Goal: Transaction & Acquisition: Purchase product/service

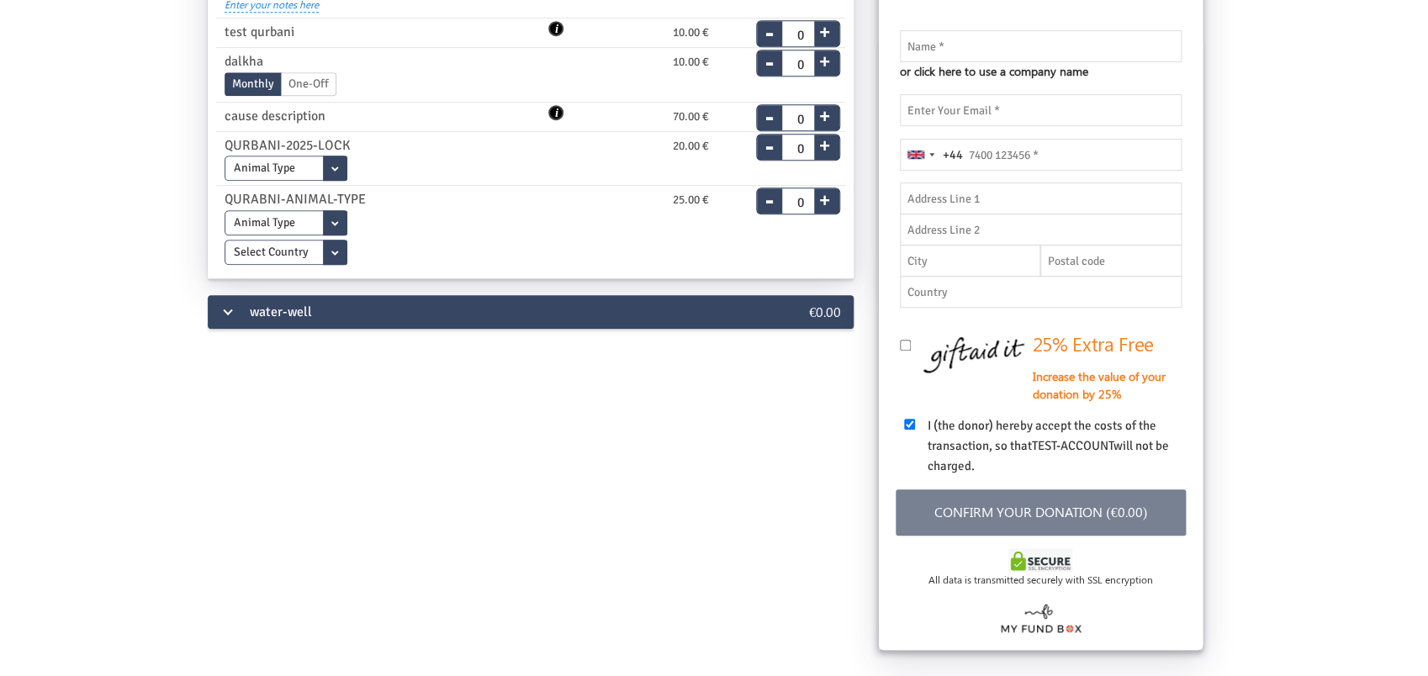
scroll to position [353, 0]
click at [273, 327] on div "water-well" at bounding box center [477, 311] width 538 height 34
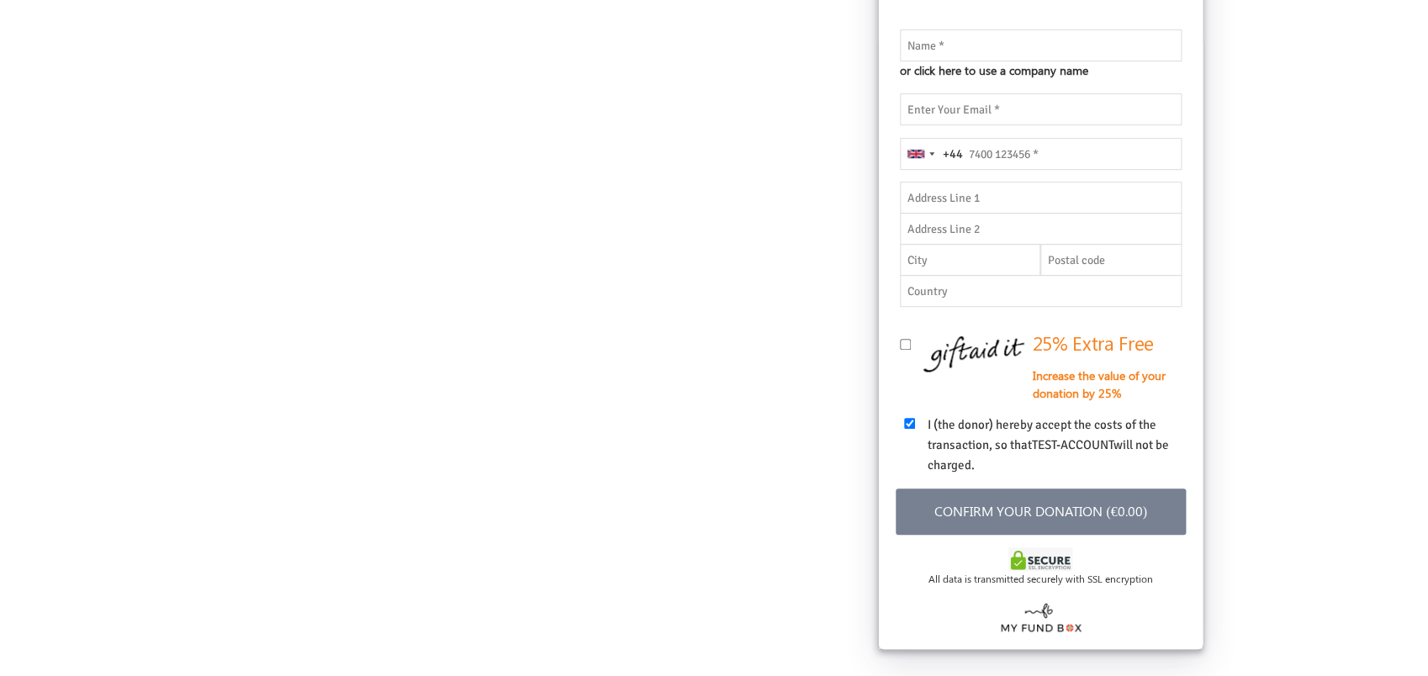
scroll to position [0, 0]
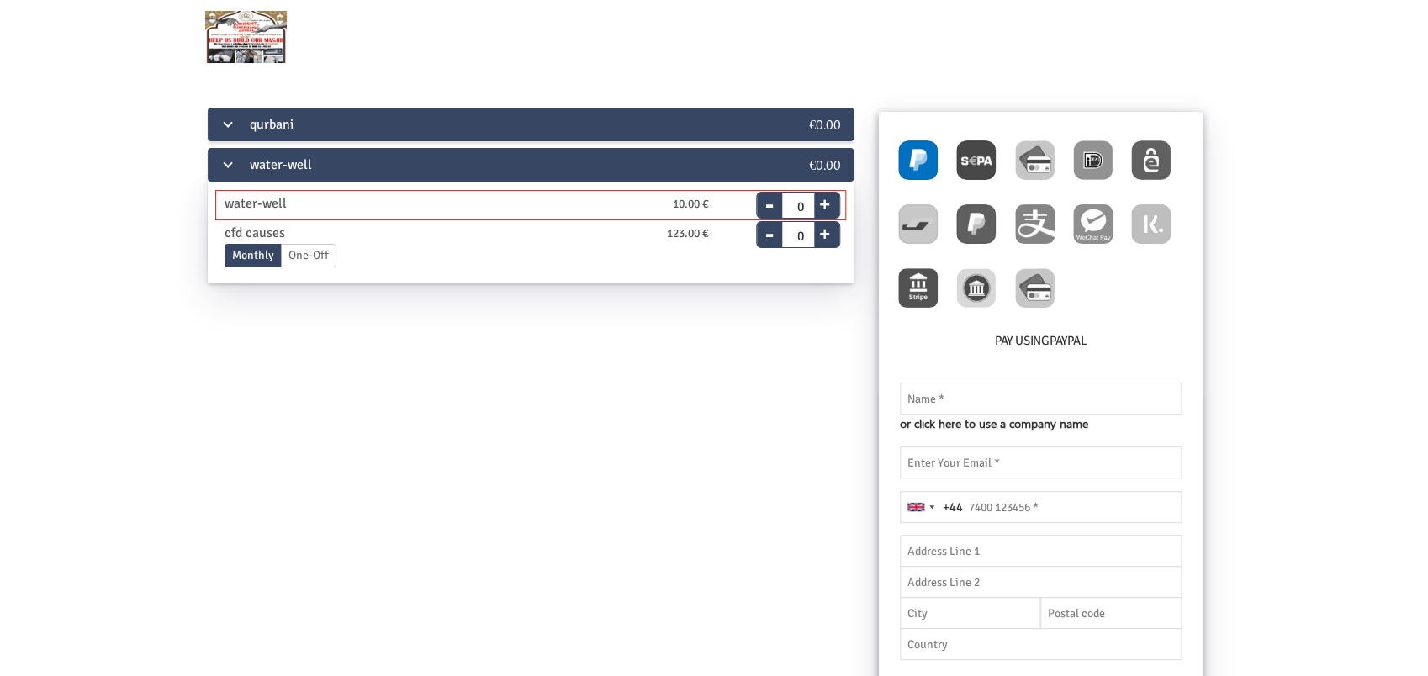
click at [827, 201] on button "+" at bounding box center [824, 202] width 21 height 24
type input "1"
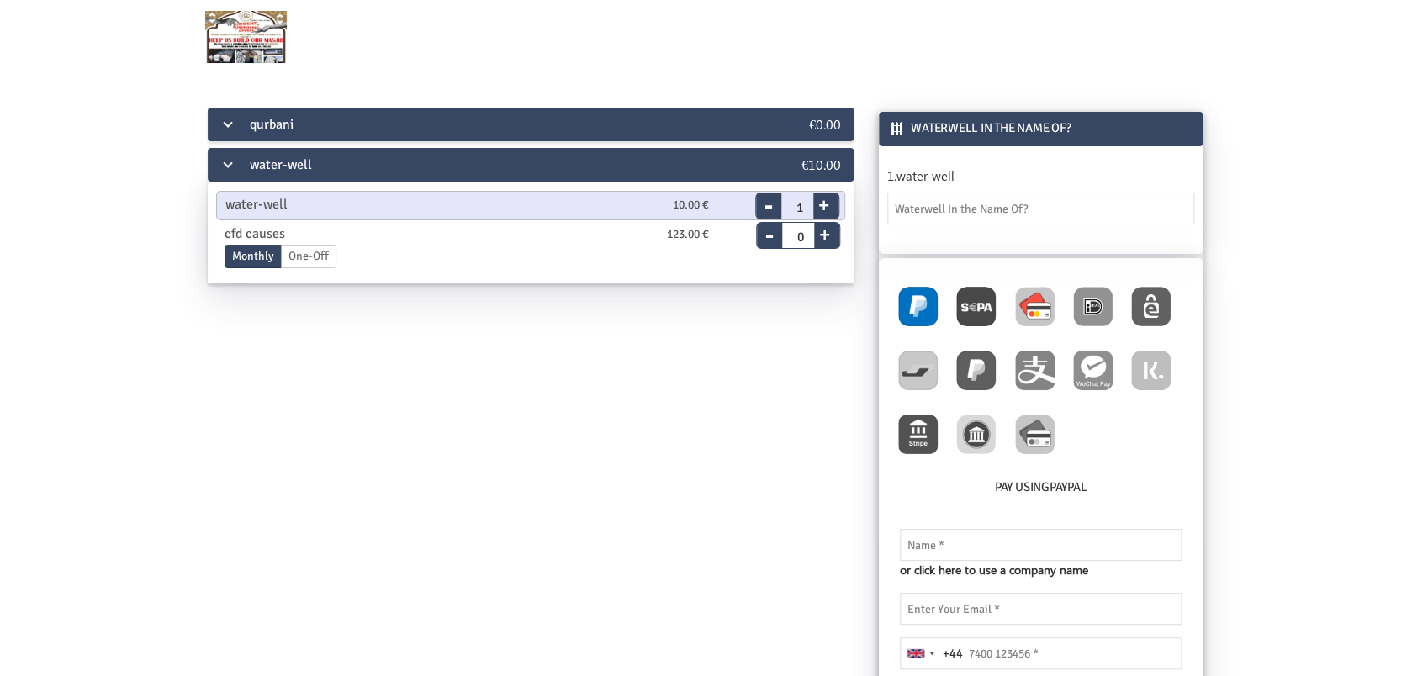
click at [1031, 293] on img at bounding box center [1035, 307] width 40 height 40
radio input "true"
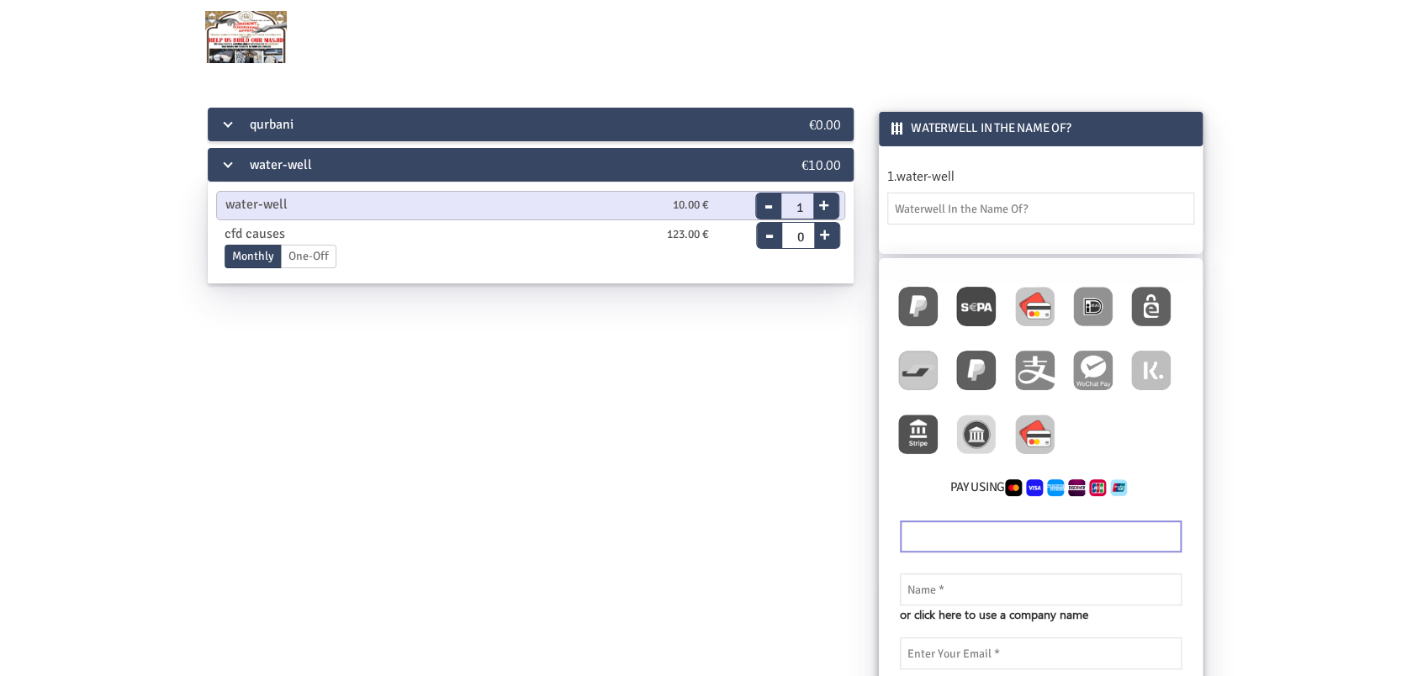
scroll to position [177, 0]
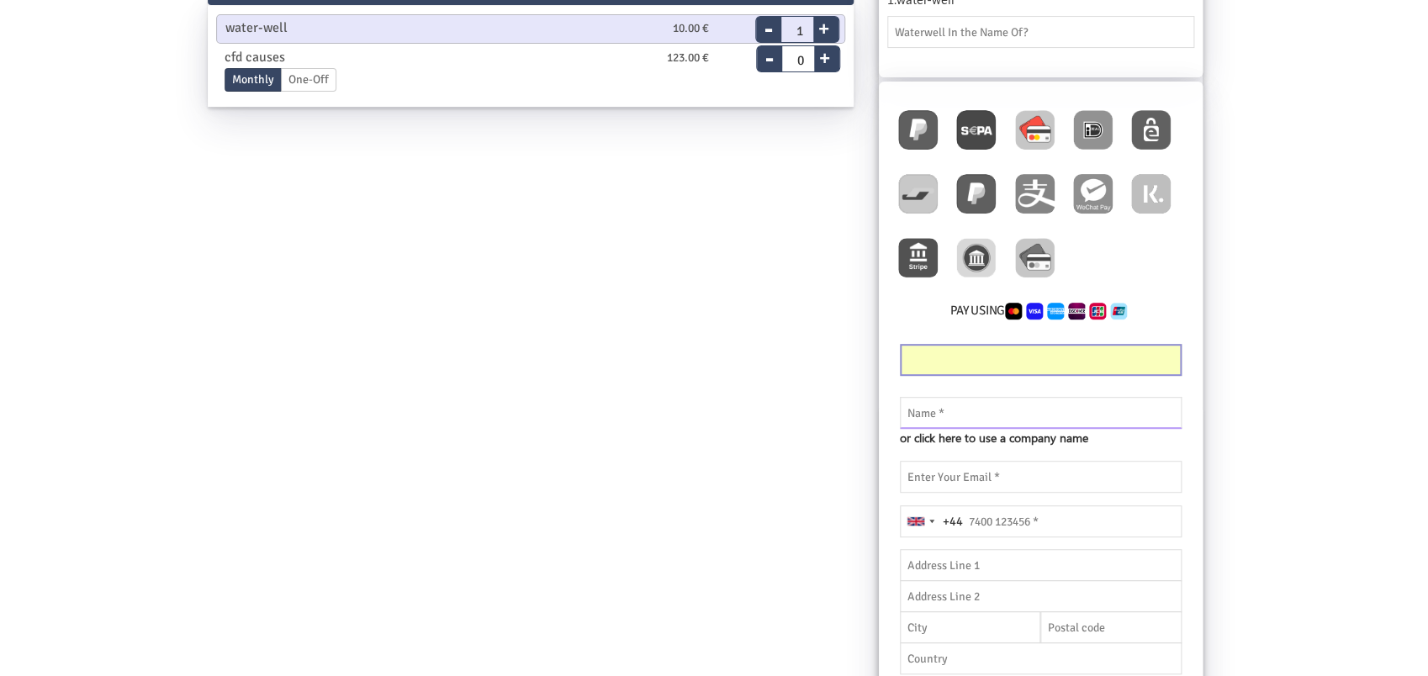
click at [1012, 408] on input "text" at bounding box center [1041, 413] width 282 height 32
type input "thanveer"
type input "thanveer.aslam@myfundbox.de"
click at [1044, 526] on div "Pay using Your card’s security code is incomplete. Please enter valid IBAN numb…" at bounding box center [1041, 549] width 324 height 935
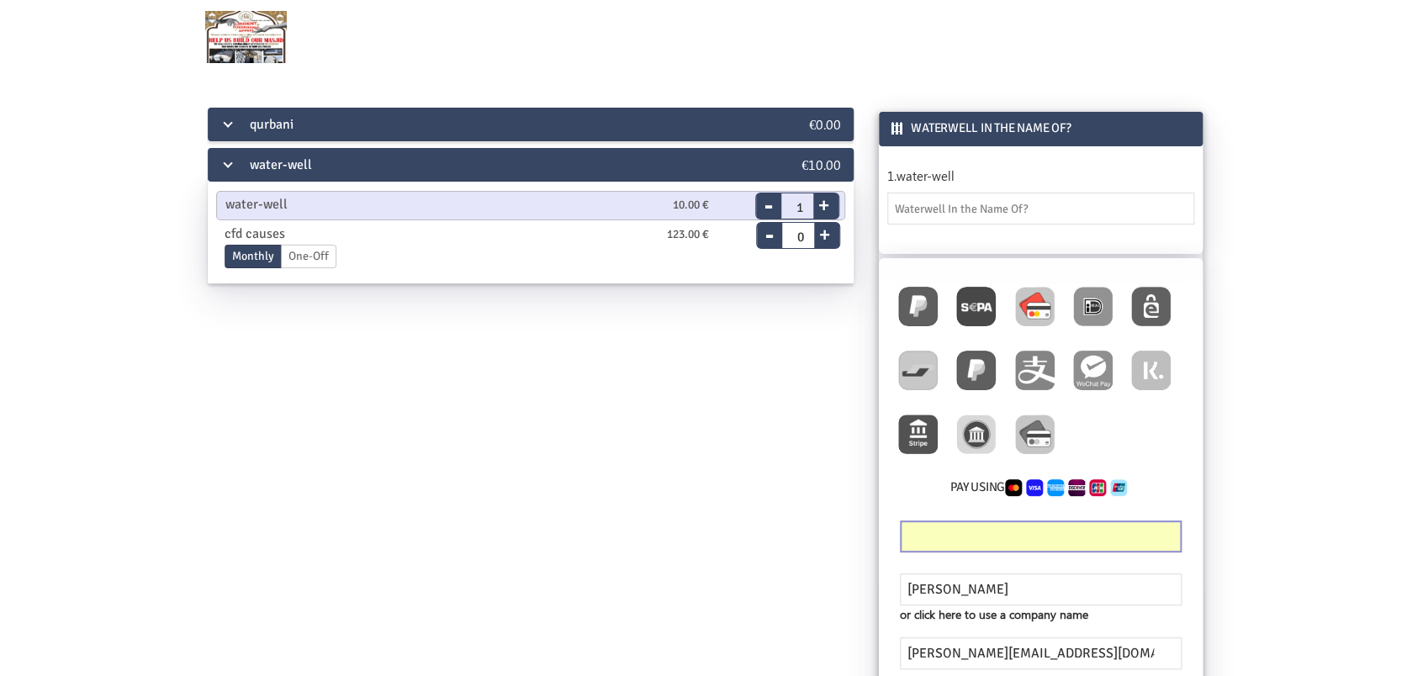
type input "5645646554"
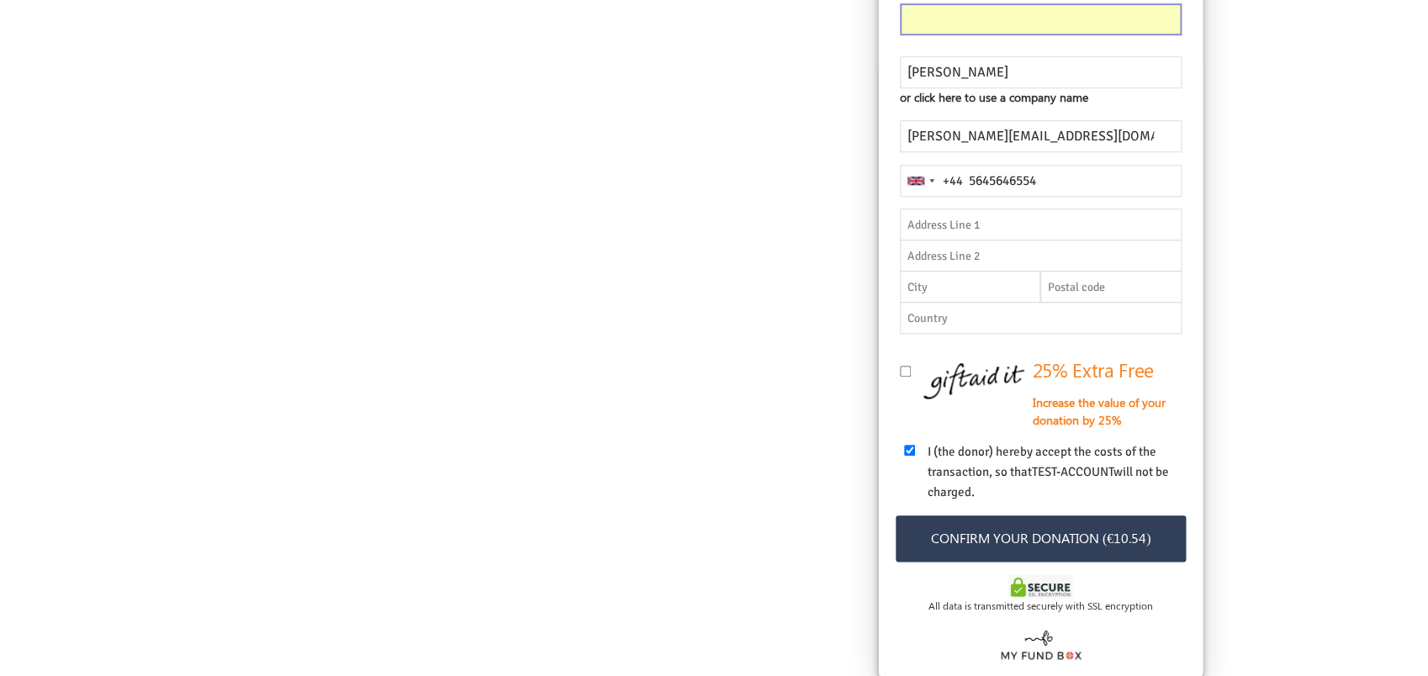
scroll to position [583, 0]
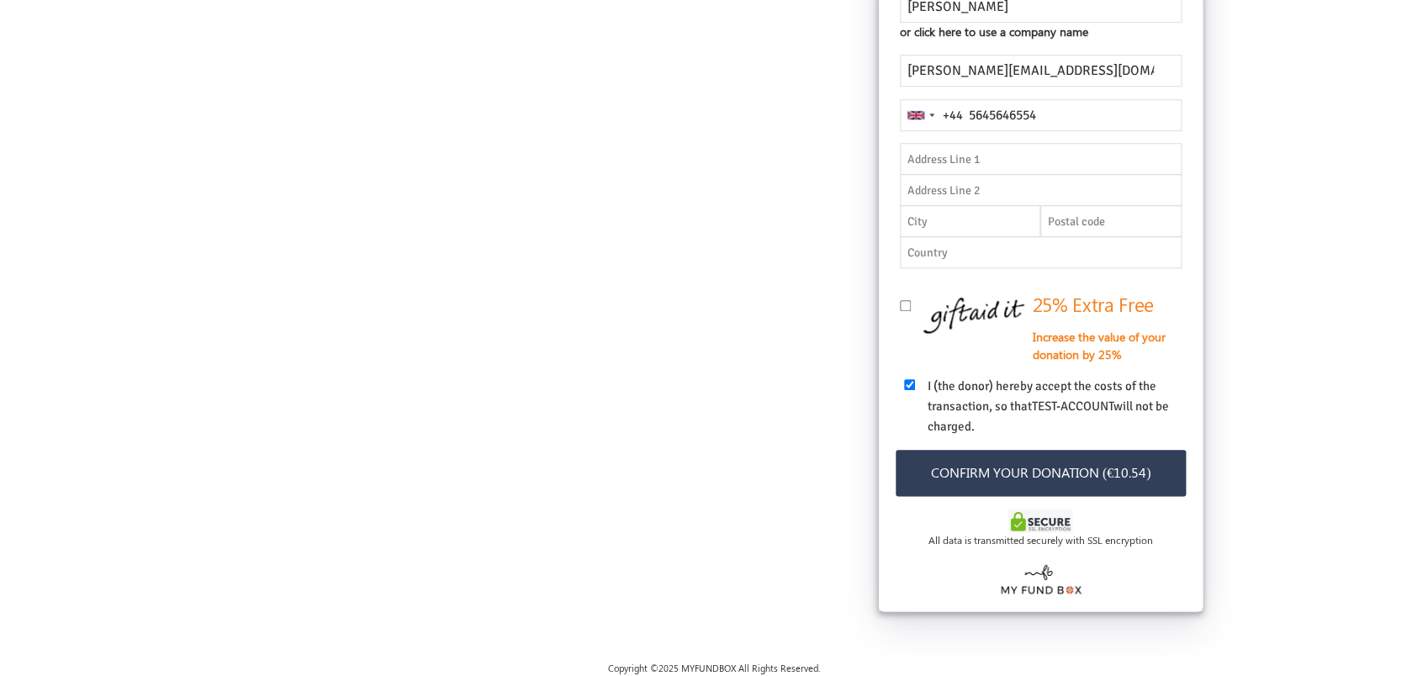
click at [1114, 484] on button "Confirm your donation (€10.54)" at bounding box center [1041, 473] width 290 height 46
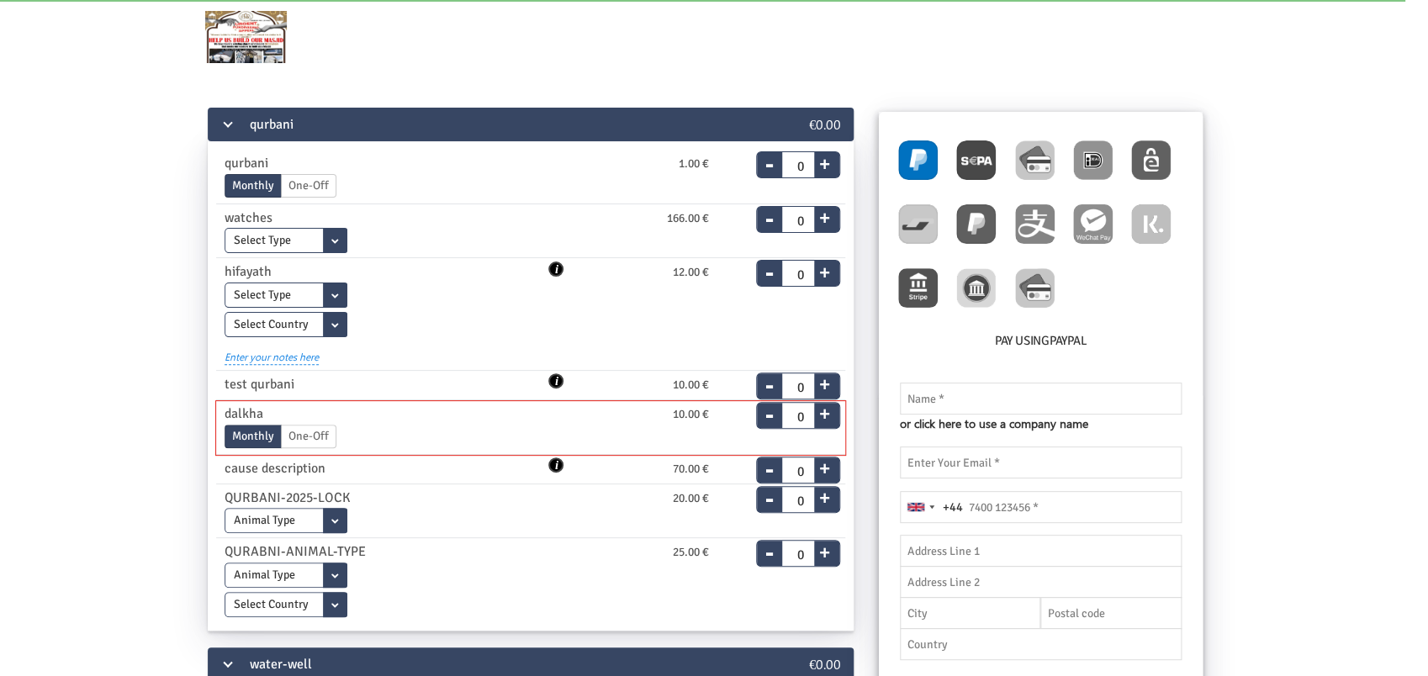
click at [827, 415] on button "+" at bounding box center [824, 411] width 21 height 24
type input "1"
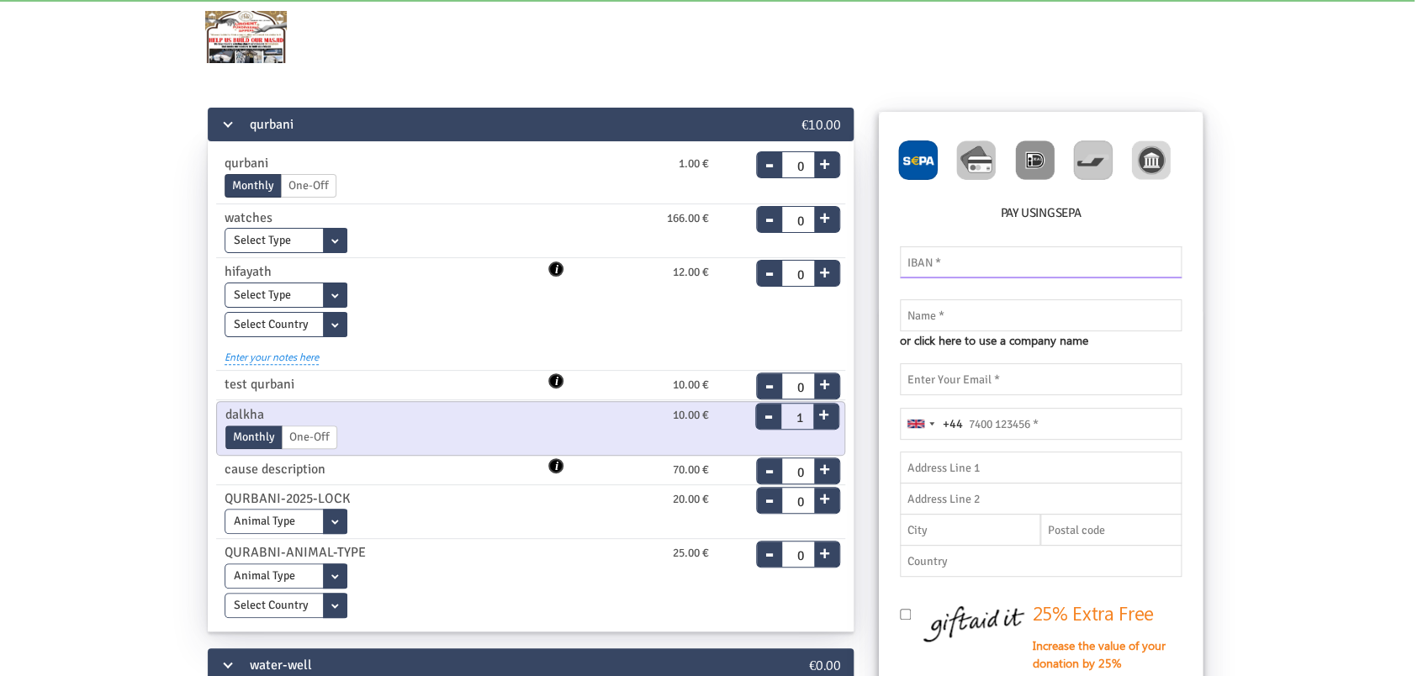
click at [970, 259] on input "text" at bounding box center [1041, 262] width 282 height 32
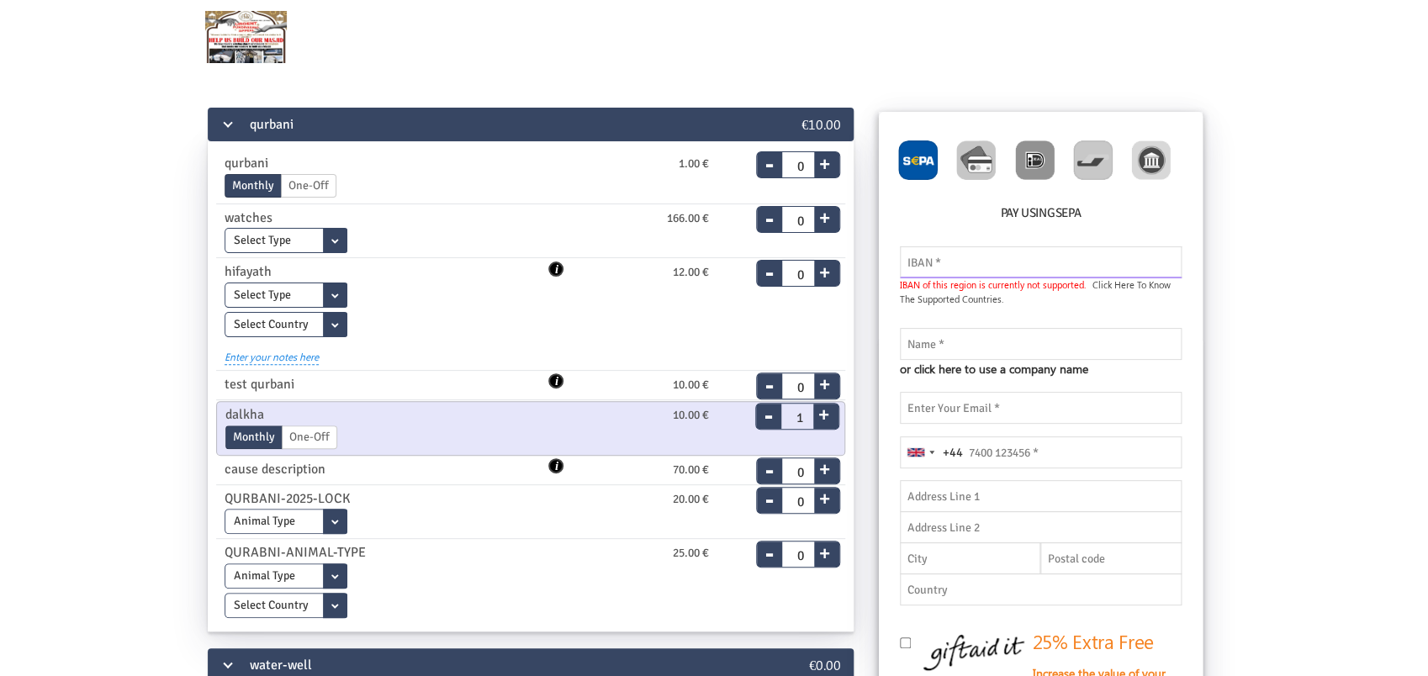
click at [992, 257] on input "text" at bounding box center [1041, 262] width 282 height 32
paste input "DE89370400440532013000"
type input "DE89370400440532013000"
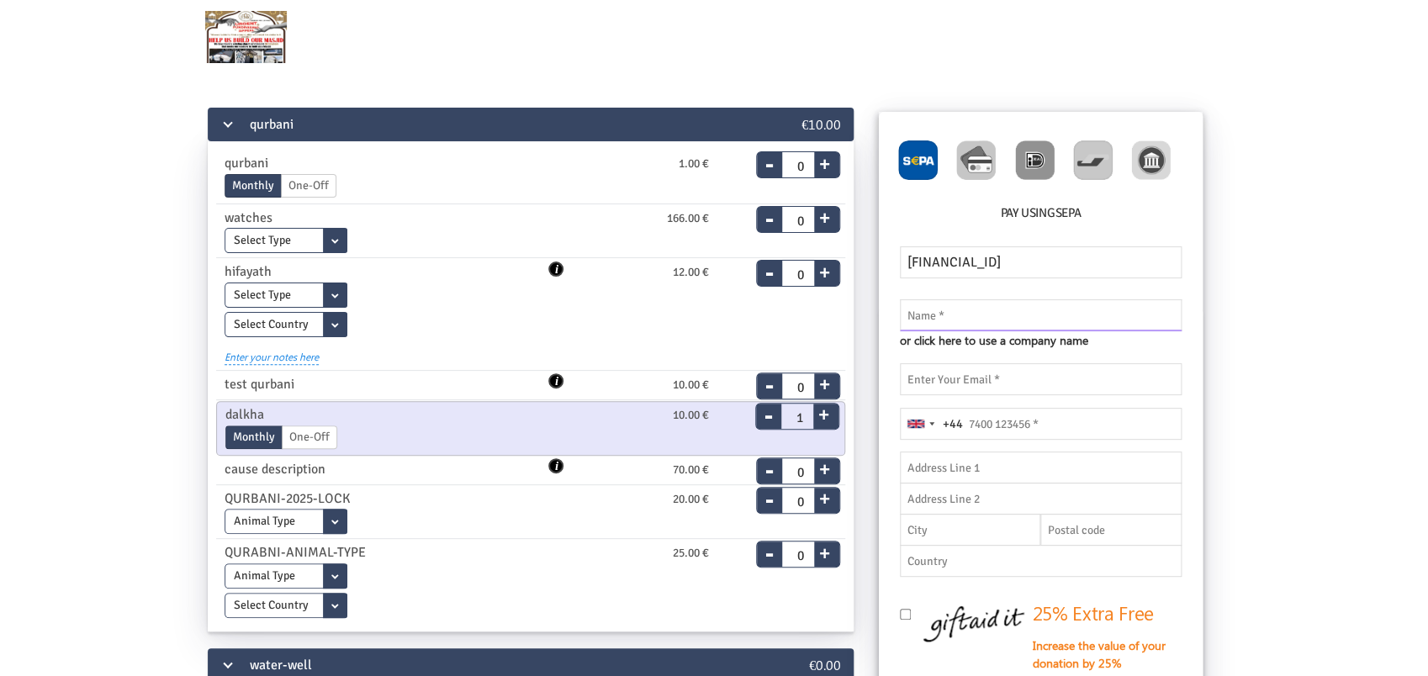
click at [968, 331] on input "text" at bounding box center [1041, 315] width 282 height 32
click at [1005, 299] on input "text" at bounding box center [1041, 315] width 282 height 32
click at [1051, 316] on input "text" at bounding box center [1041, 315] width 282 height 32
type input "thanveer"
type input "thanveer.aslam@myfundbox.de"
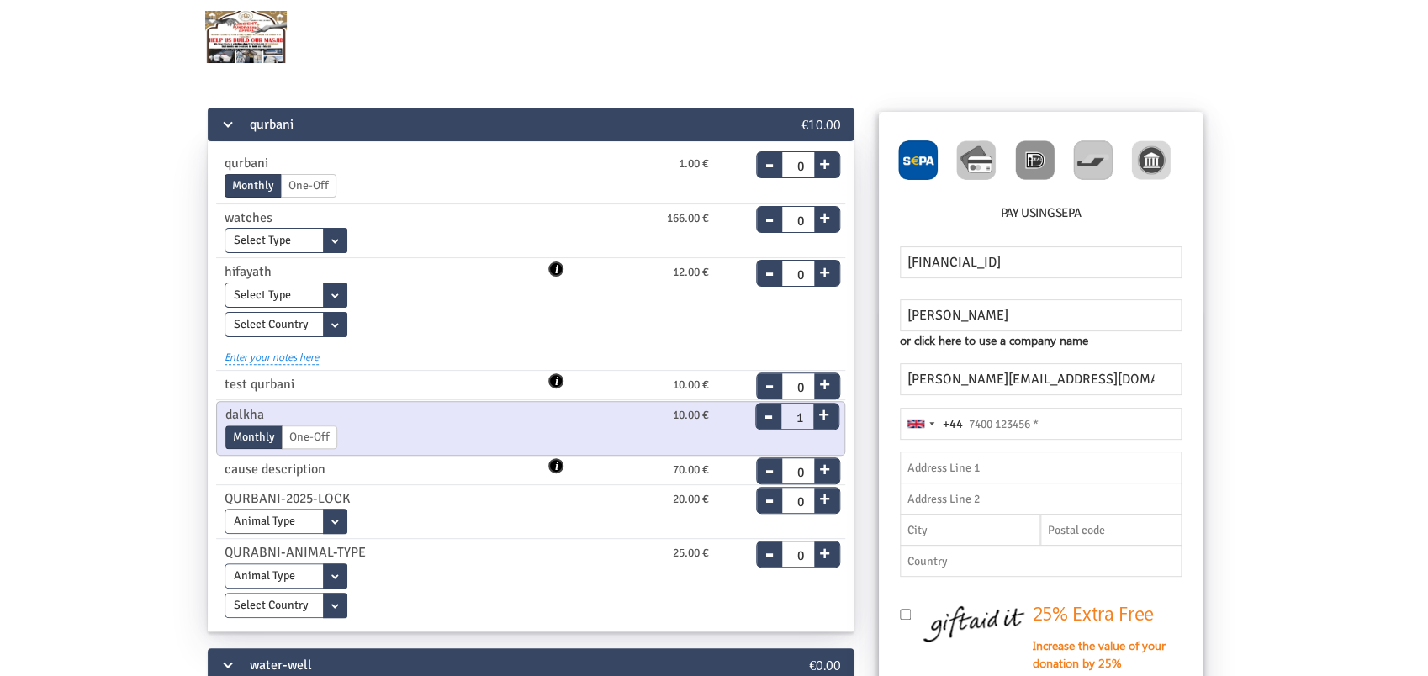
click at [1043, 413] on input "tel" at bounding box center [1041, 424] width 282 height 32
type input "5645646554"
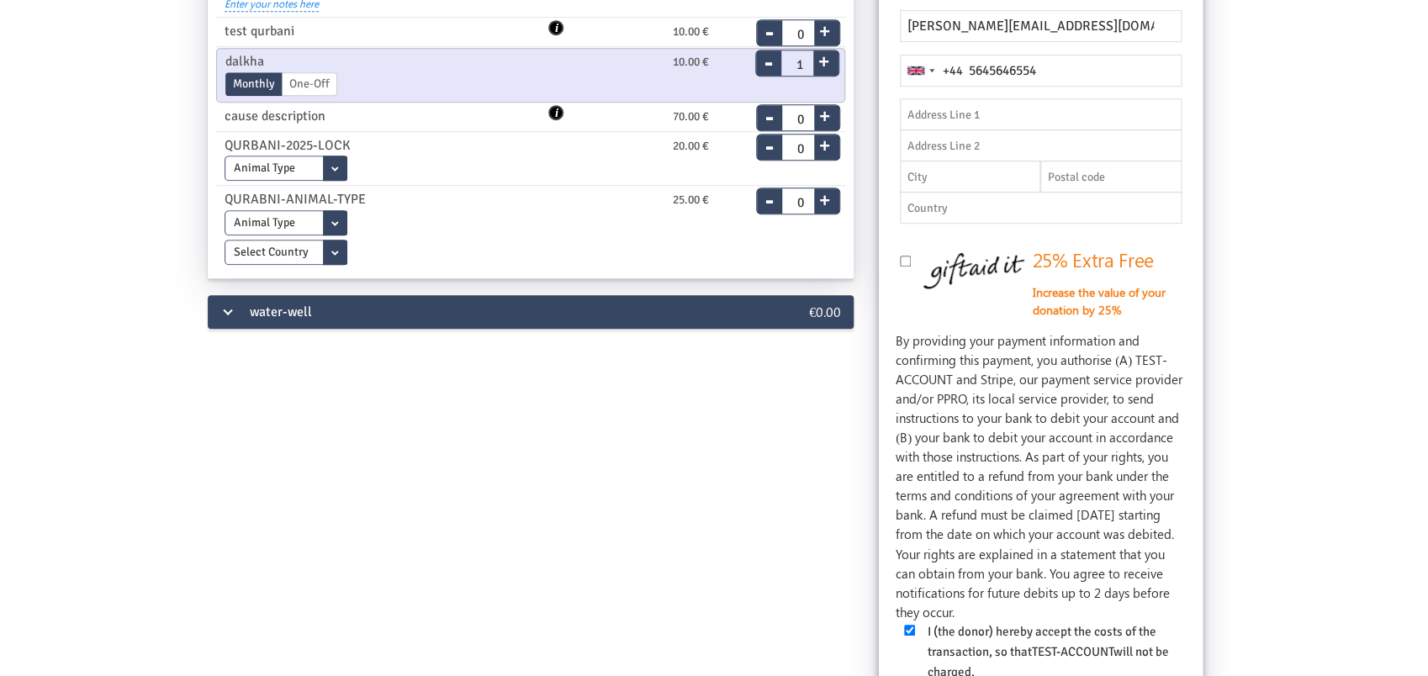
scroll to position [619, 0]
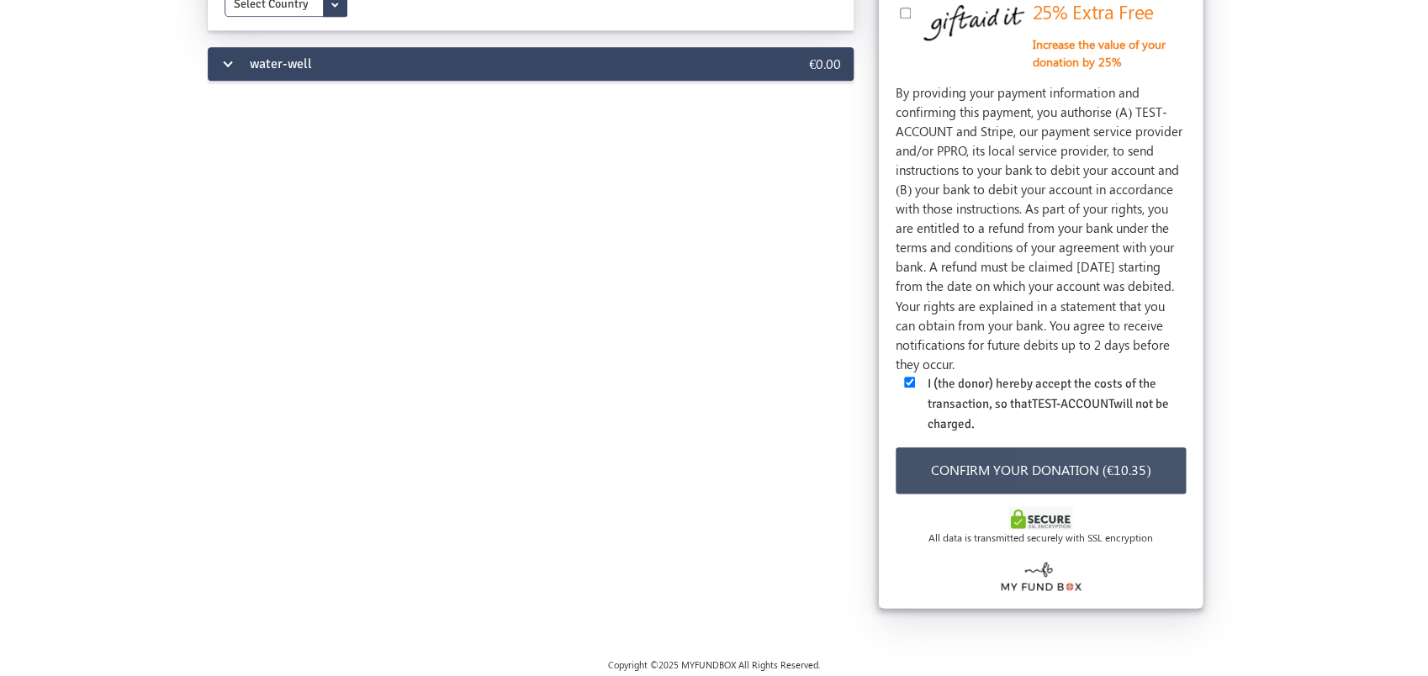
click at [1079, 472] on button "Confirm your donation (€10.35)" at bounding box center [1041, 470] width 290 height 46
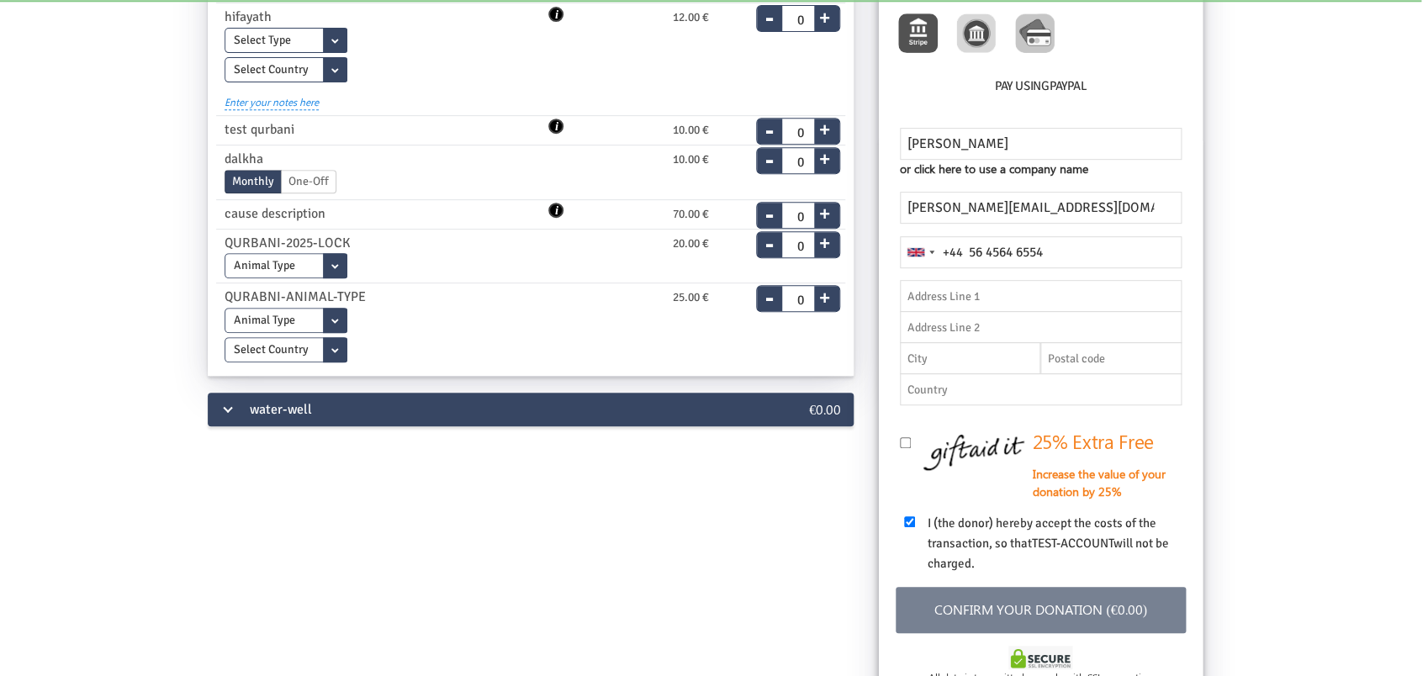
scroll to position [127, 0]
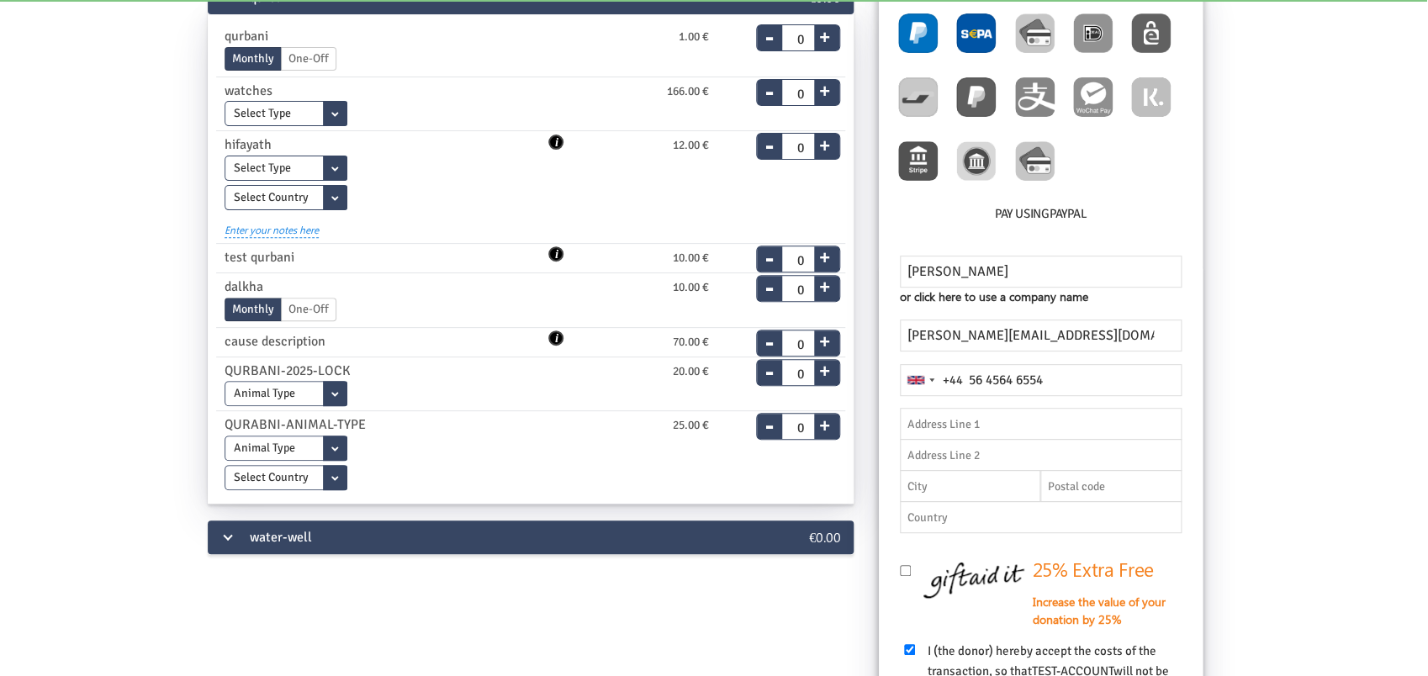
click at [988, 34] on img at bounding box center [976, 33] width 40 height 40
radio input "true"
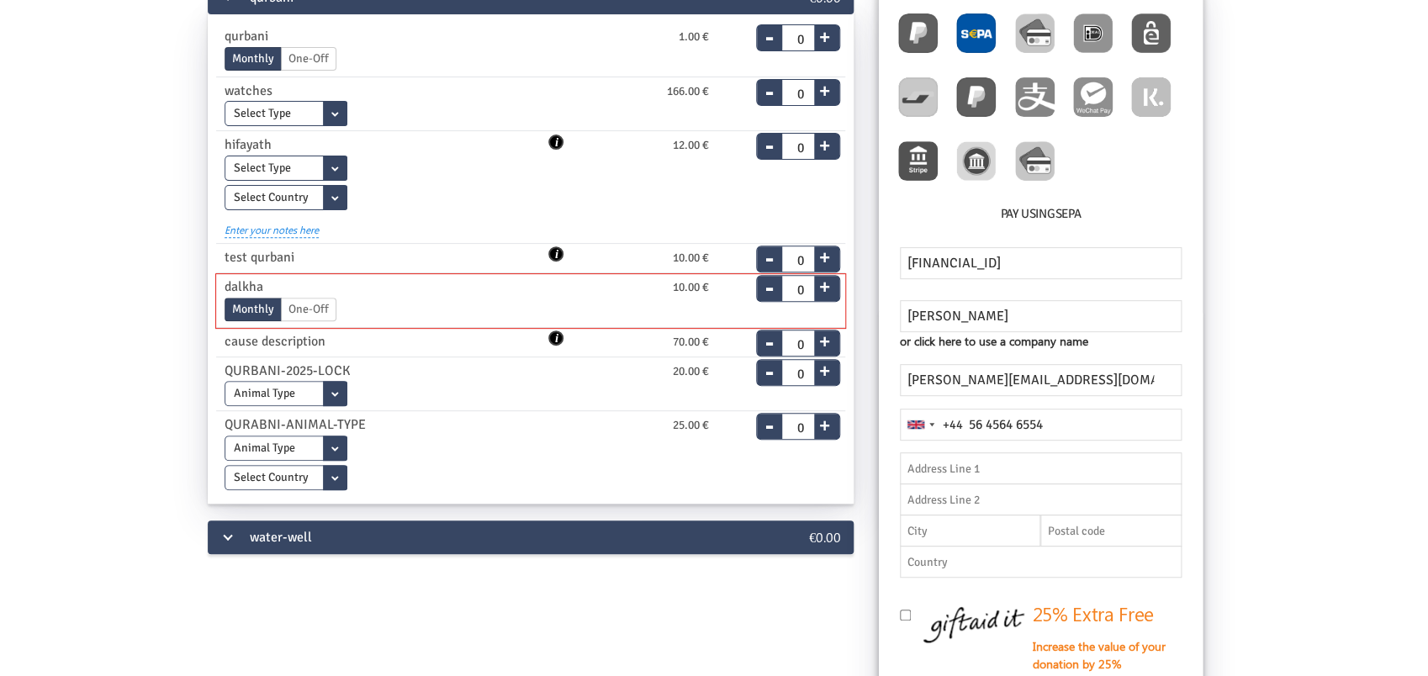
click at [820, 291] on button "+" at bounding box center [824, 284] width 21 height 24
type input "1"
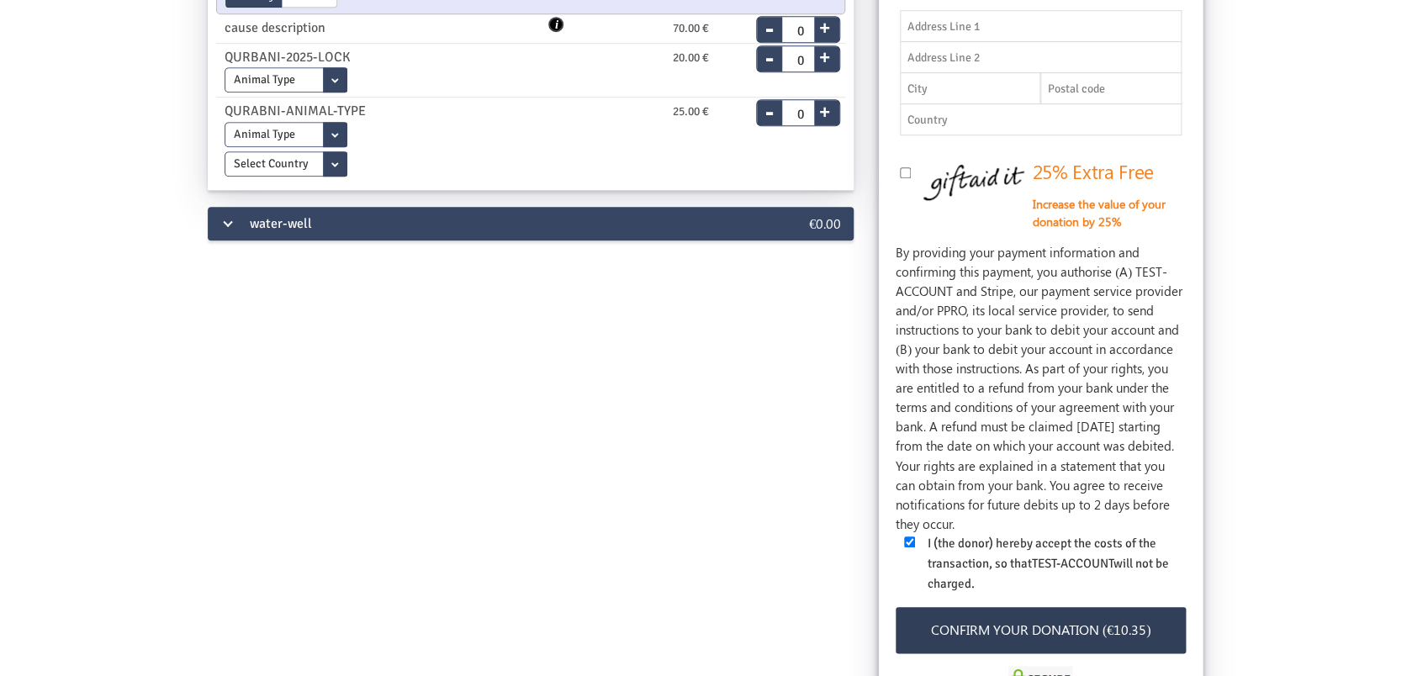
scroll to position [619, 0]
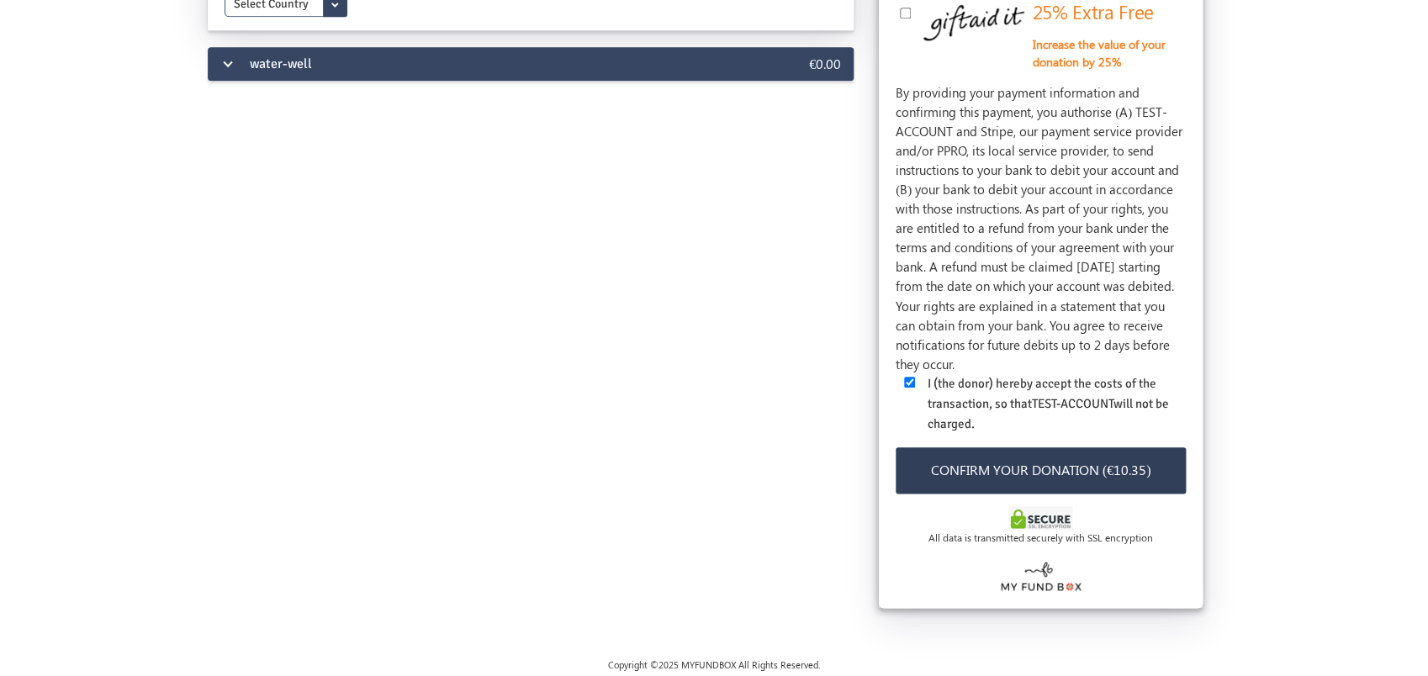
click at [1115, 472] on button "Confirm your donation (€10.35)" at bounding box center [1041, 470] width 290 height 46
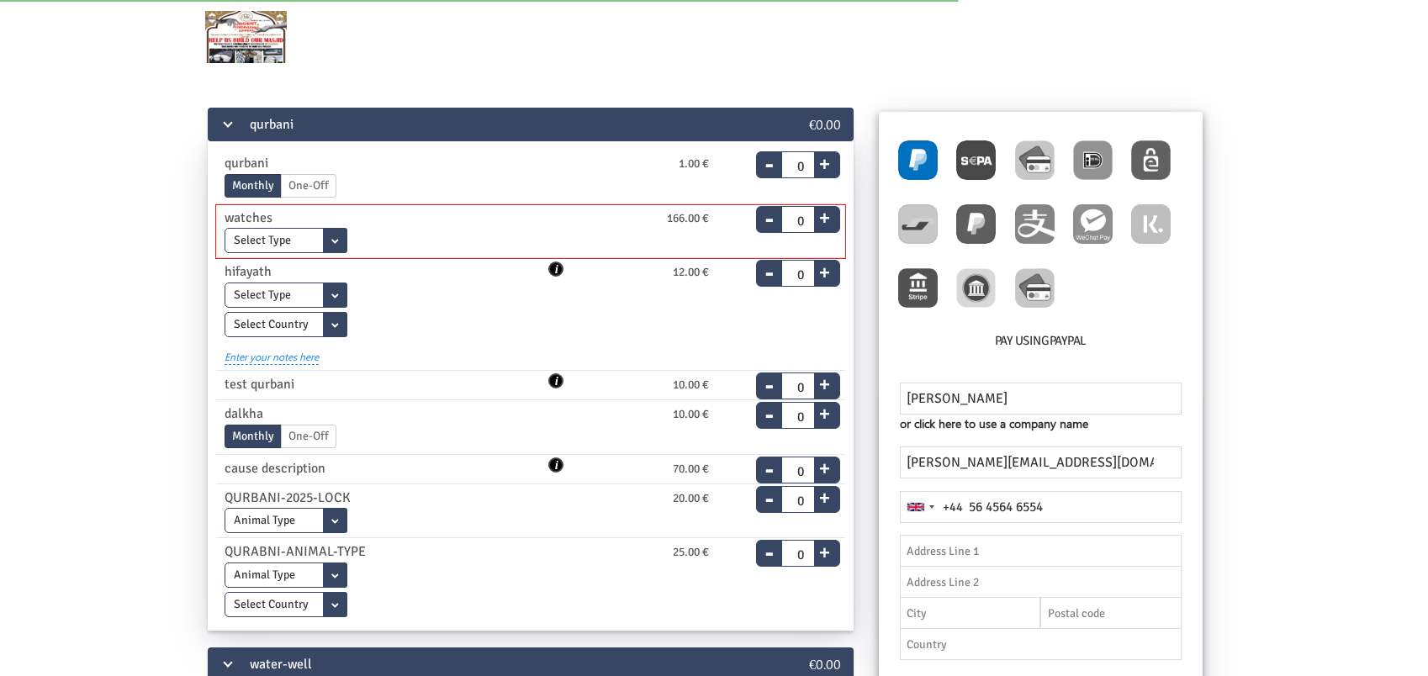
scroll to position [39, 0]
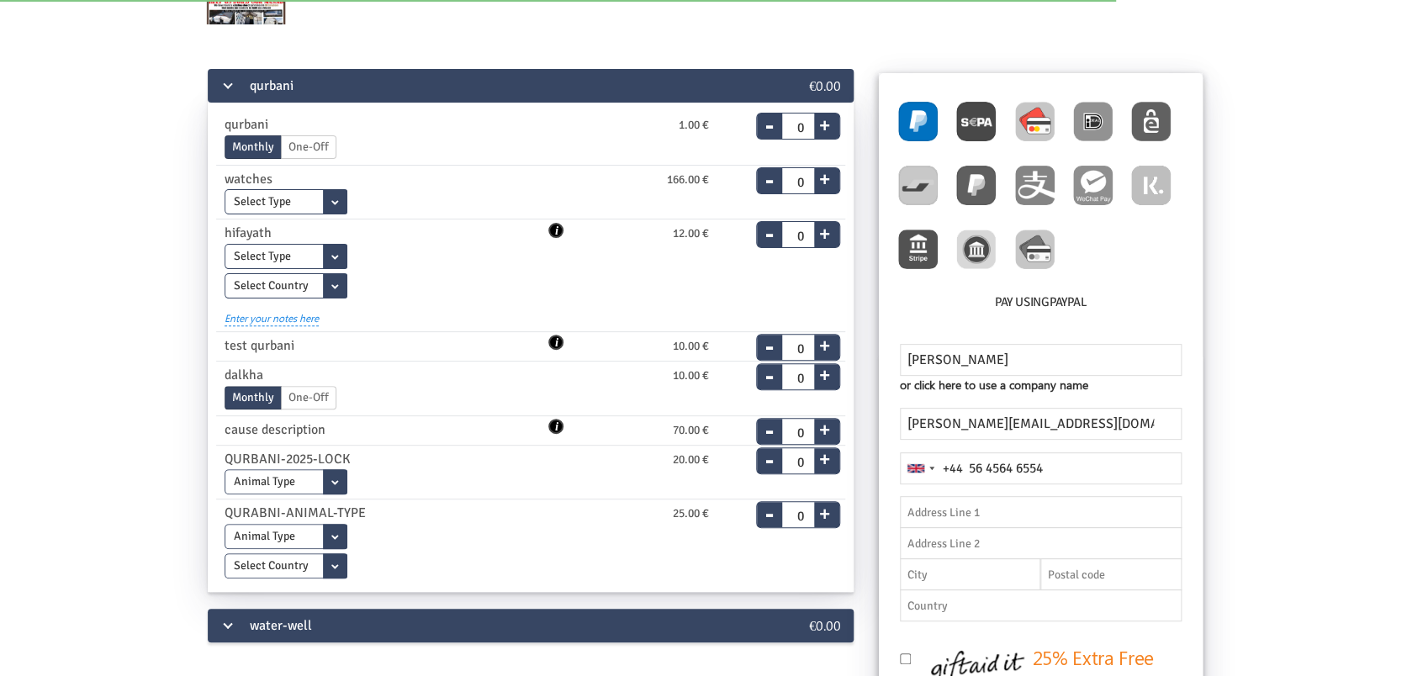
click at [1026, 129] on img at bounding box center [1035, 122] width 40 height 40
radio input "true"
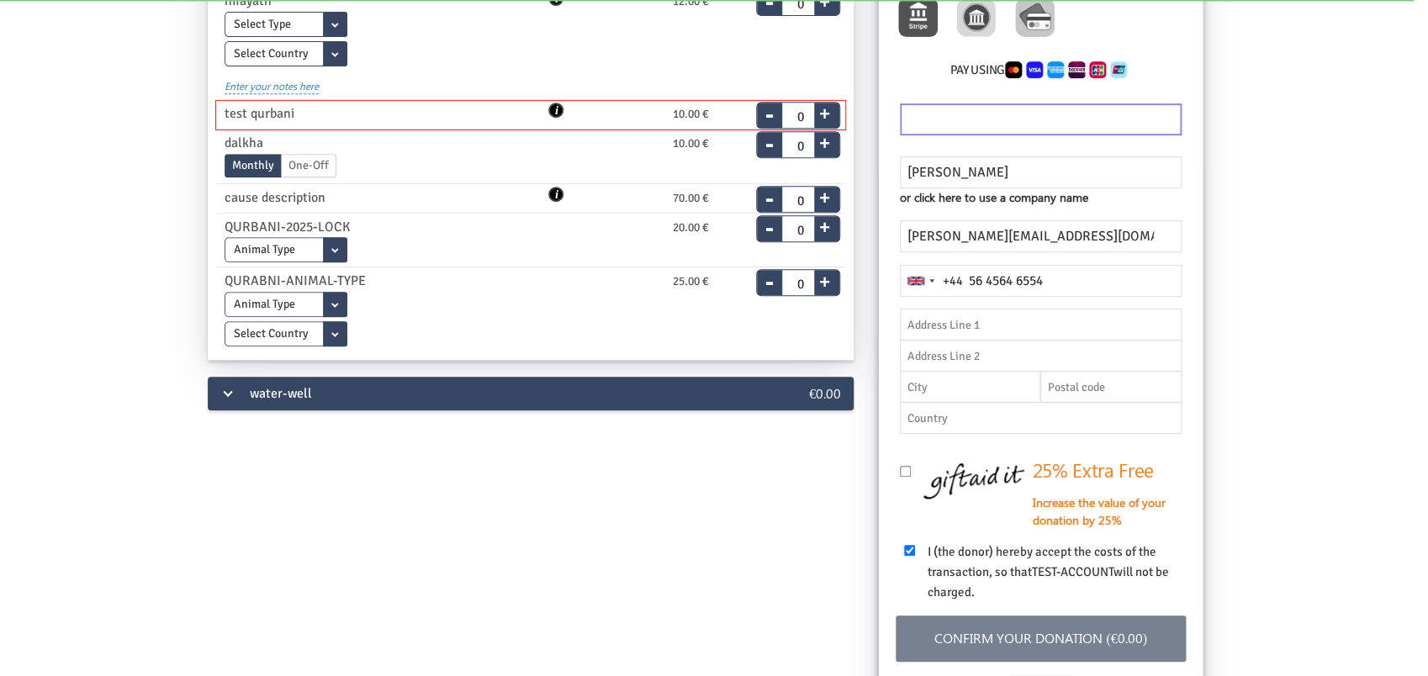
scroll to position [172, 0]
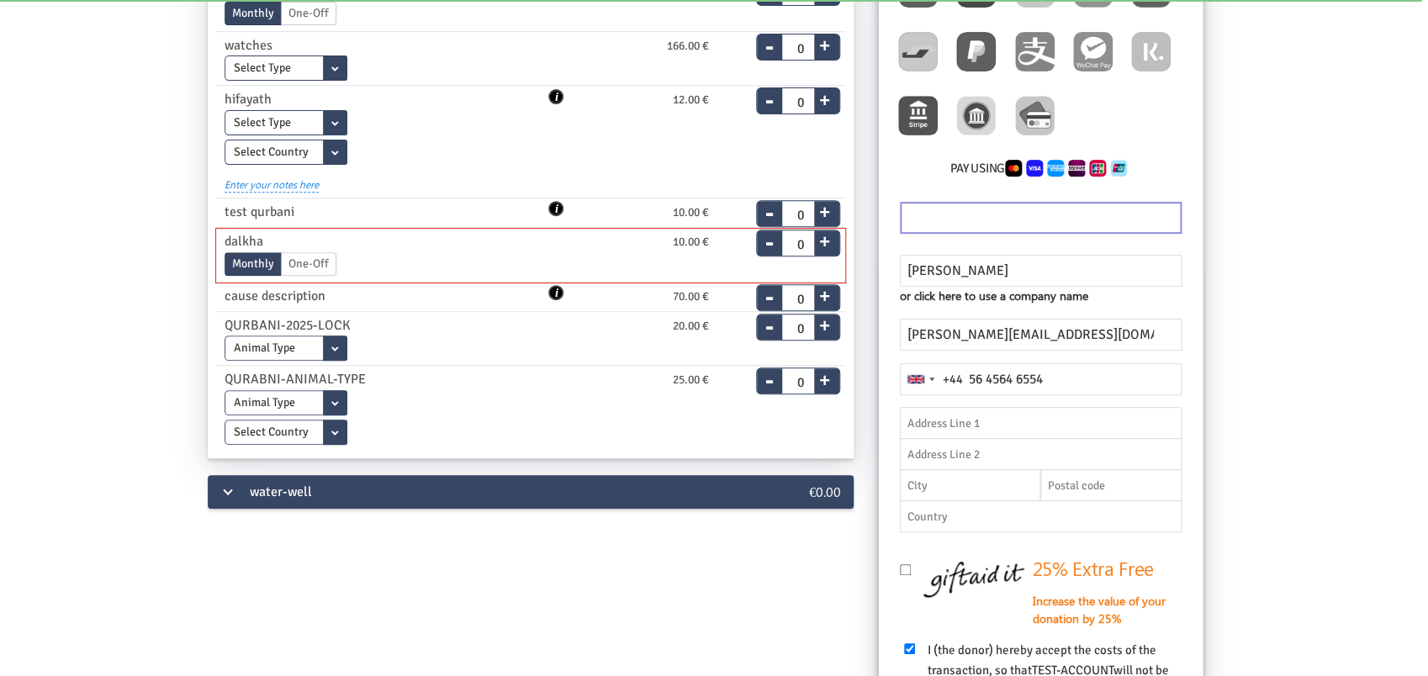
click at [819, 236] on button "+" at bounding box center [824, 239] width 21 height 24
type input "1"
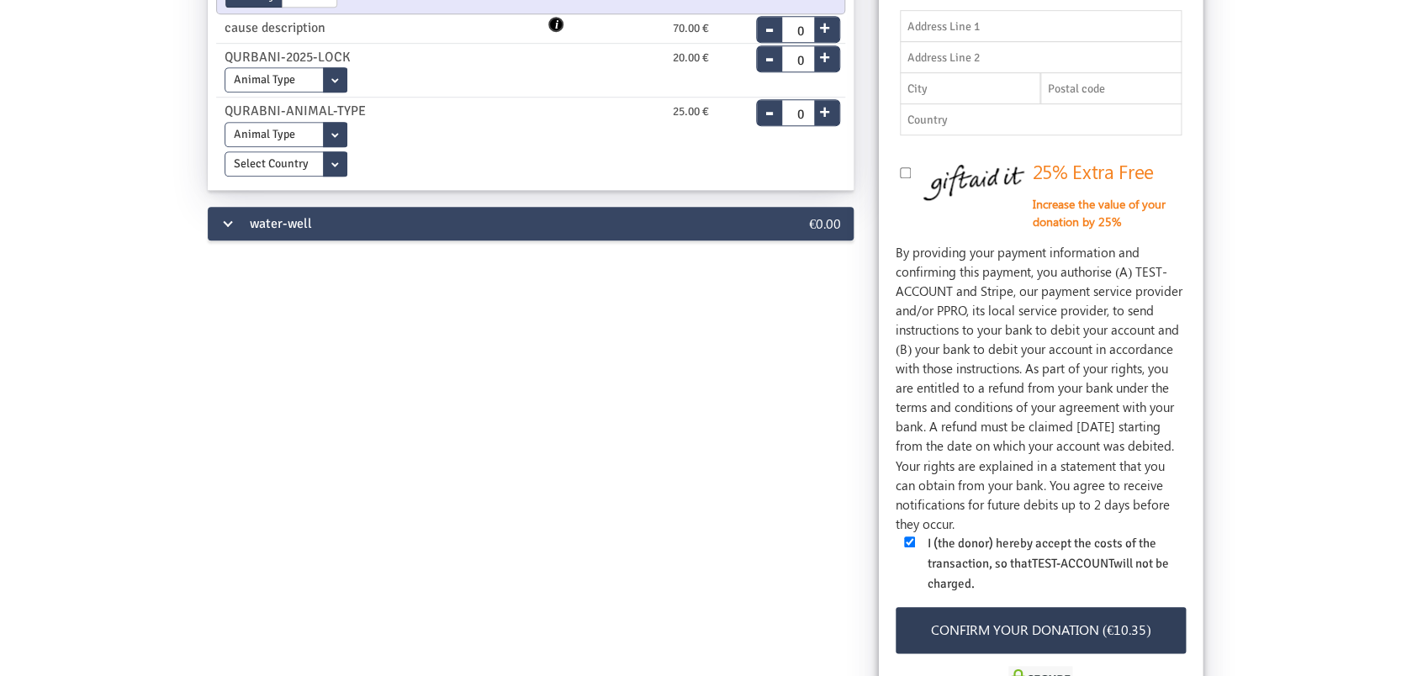
scroll to position [619, 0]
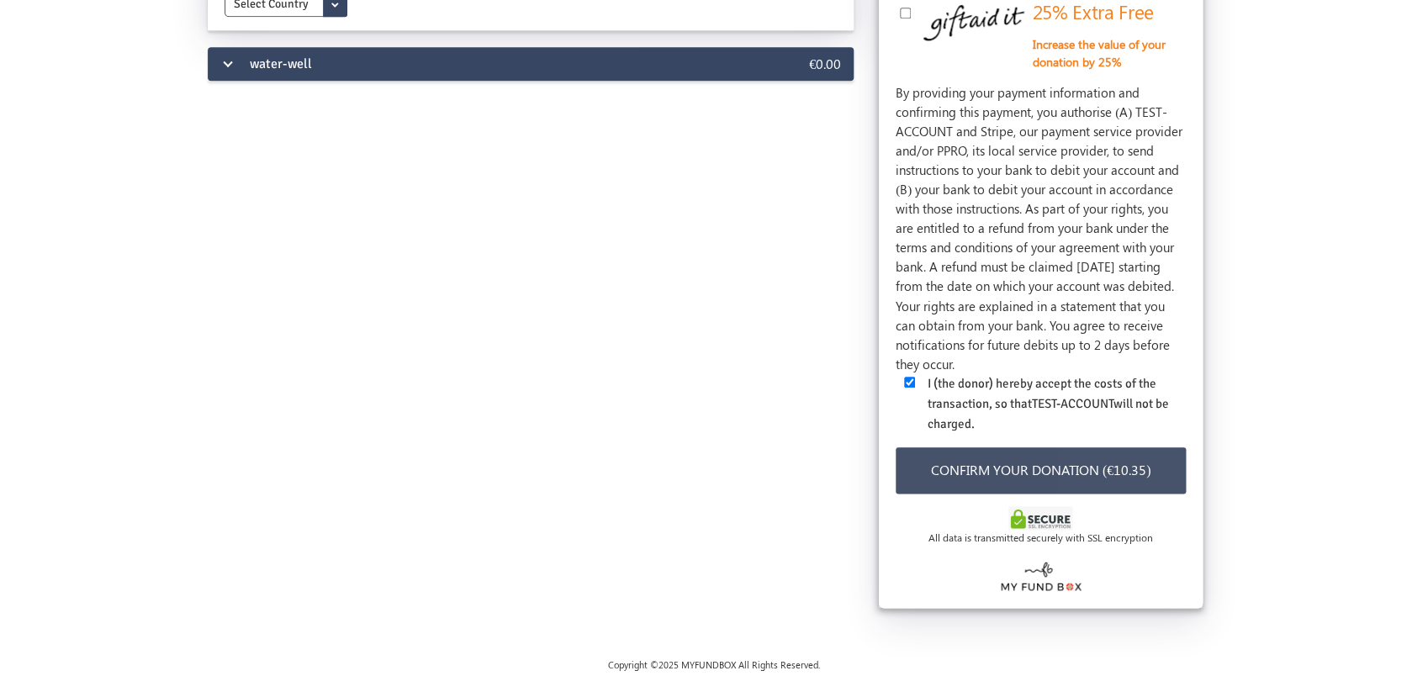
click at [1115, 479] on button "Confirm your donation (€10.35)" at bounding box center [1041, 470] width 290 height 46
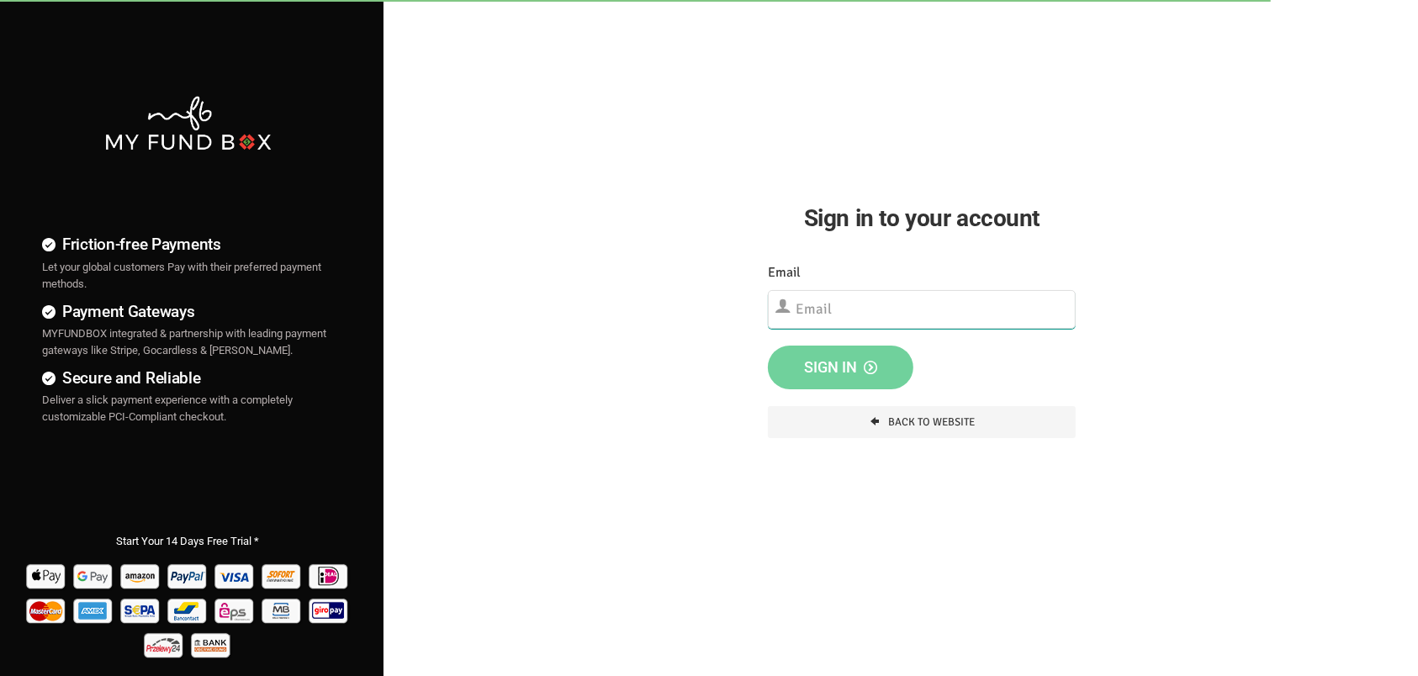
click at [917, 309] on input "text" at bounding box center [922, 309] width 309 height 39
click at [866, 302] on input "text" at bounding box center [922, 309] width 309 height 39
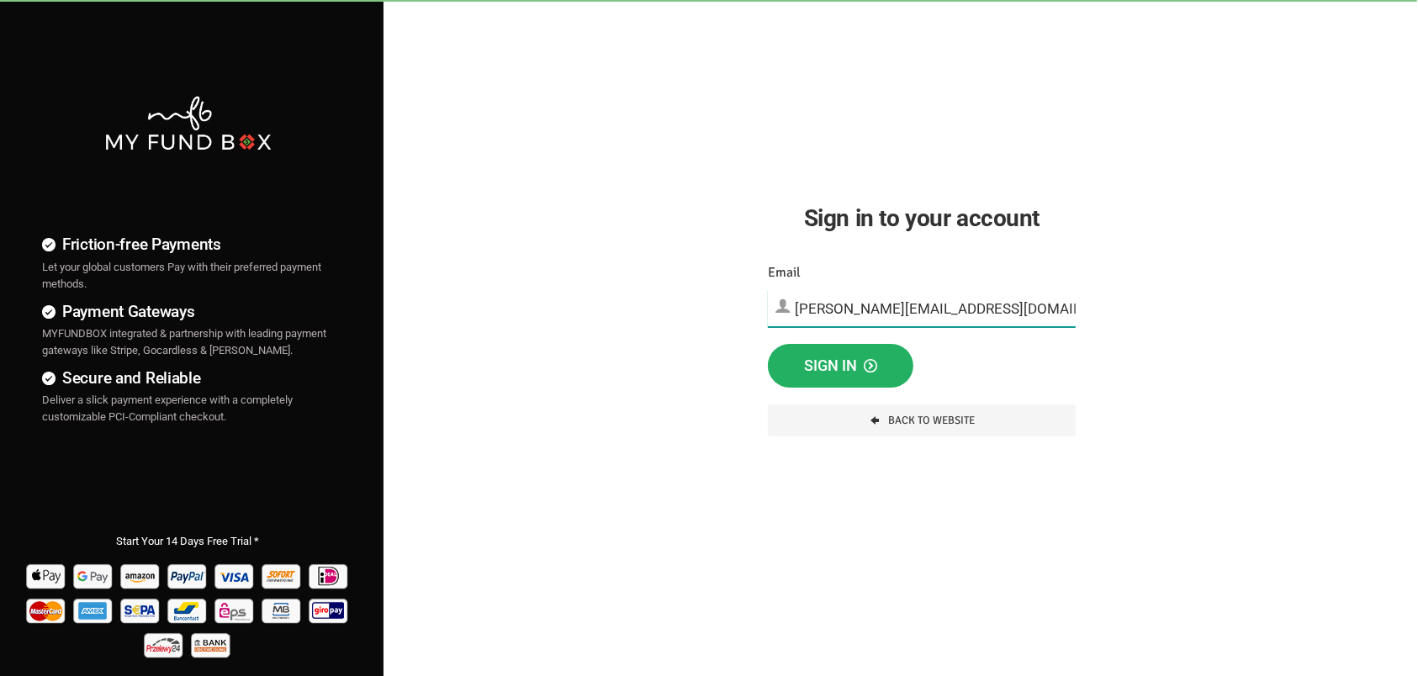
type input "[PERSON_NAME][EMAIL_ADDRESS][DOMAIN_NAME]"
click at [842, 362] on span "Sign in" at bounding box center [840, 366] width 73 height 18
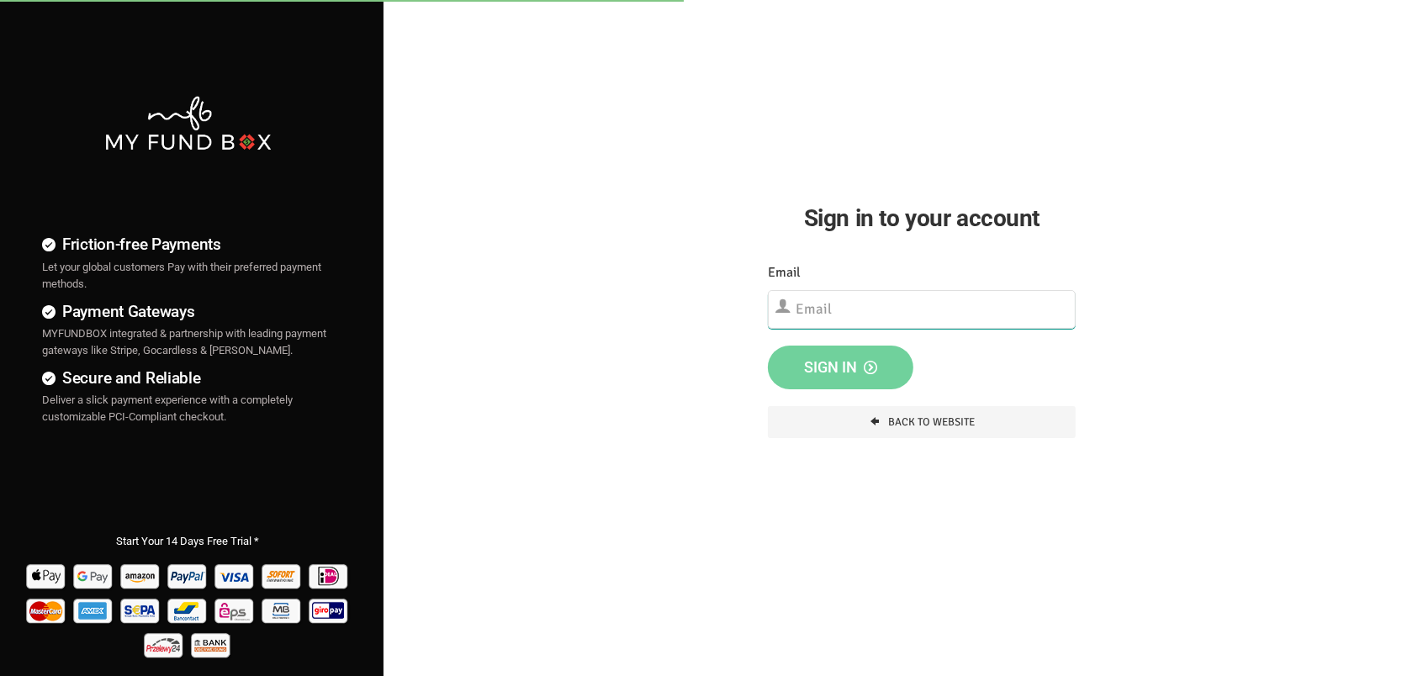
click at [871, 311] on input "text" at bounding box center [922, 309] width 309 height 39
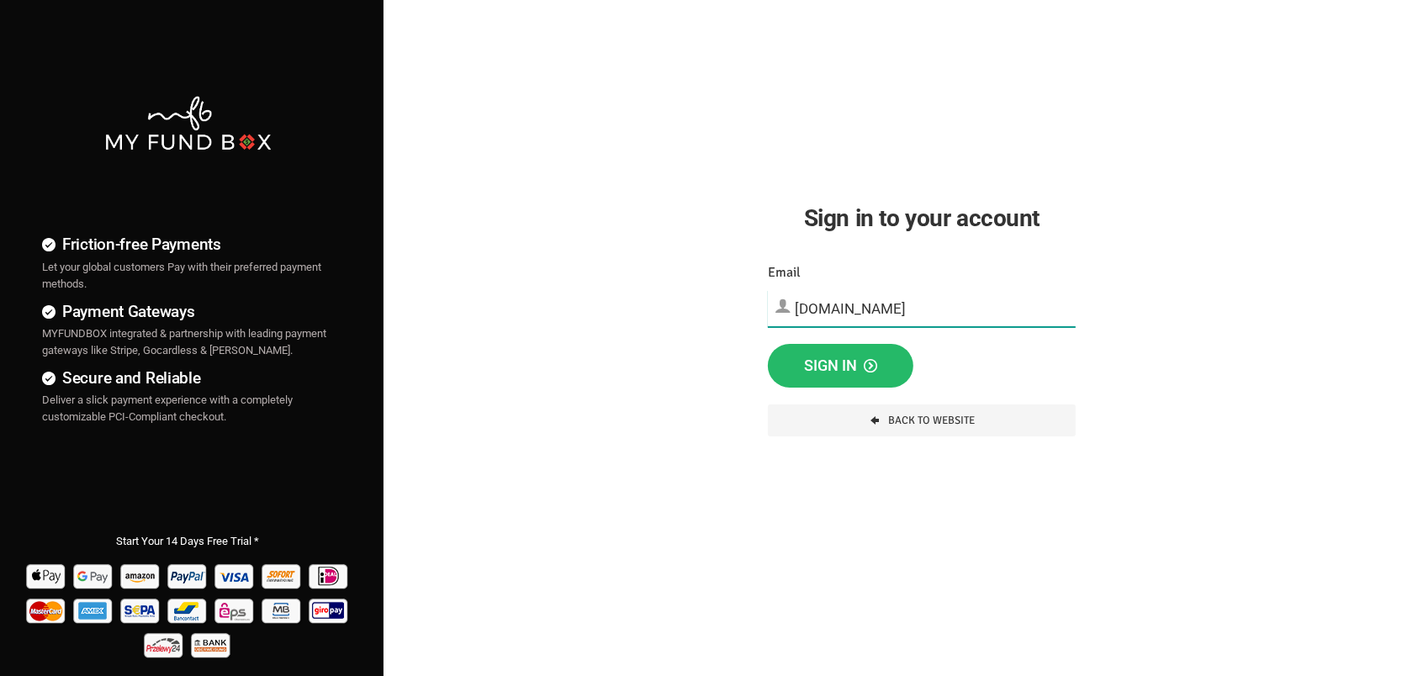
click at [890, 308] on input "[DOMAIN_NAME]" at bounding box center [922, 308] width 309 height 37
type input "[EMAIL_ADDRESS][DOMAIN_NAME]"
click at [839, 373] on span "Sign in" at bounding box center [840, 366] width 73 height 18
